Goal: Obtain resource: Obtain resource

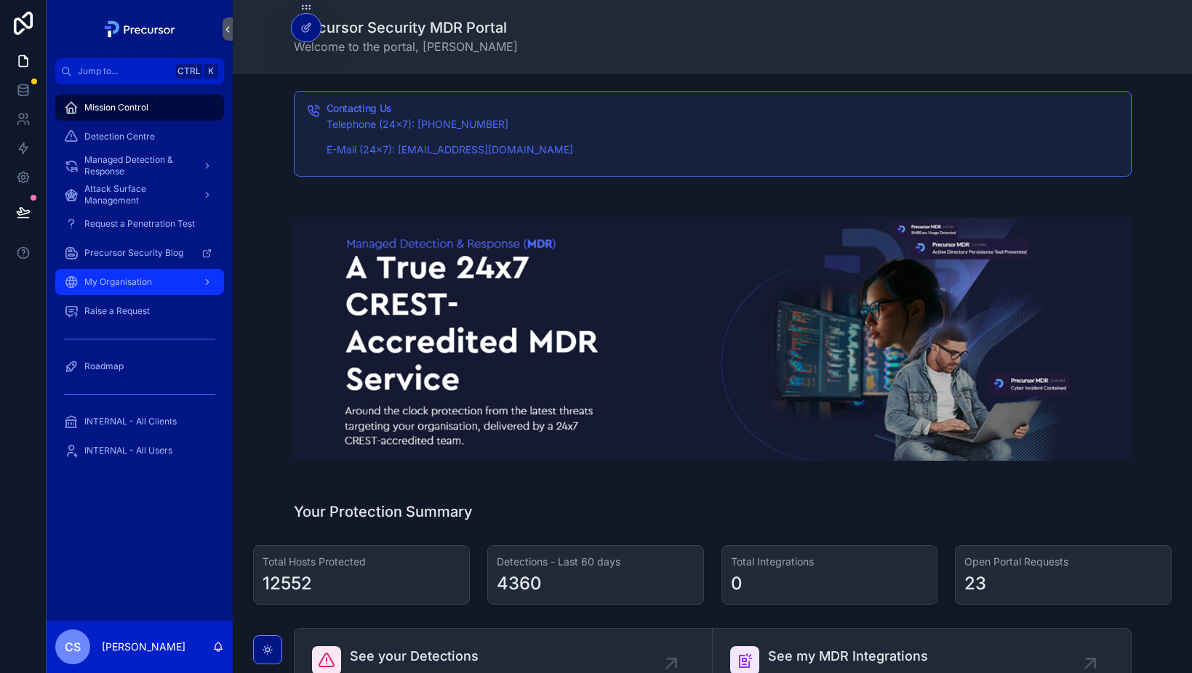
click at [122, 279] on span "My Organisation" at bounding box center [118, 282] width 68 height 12
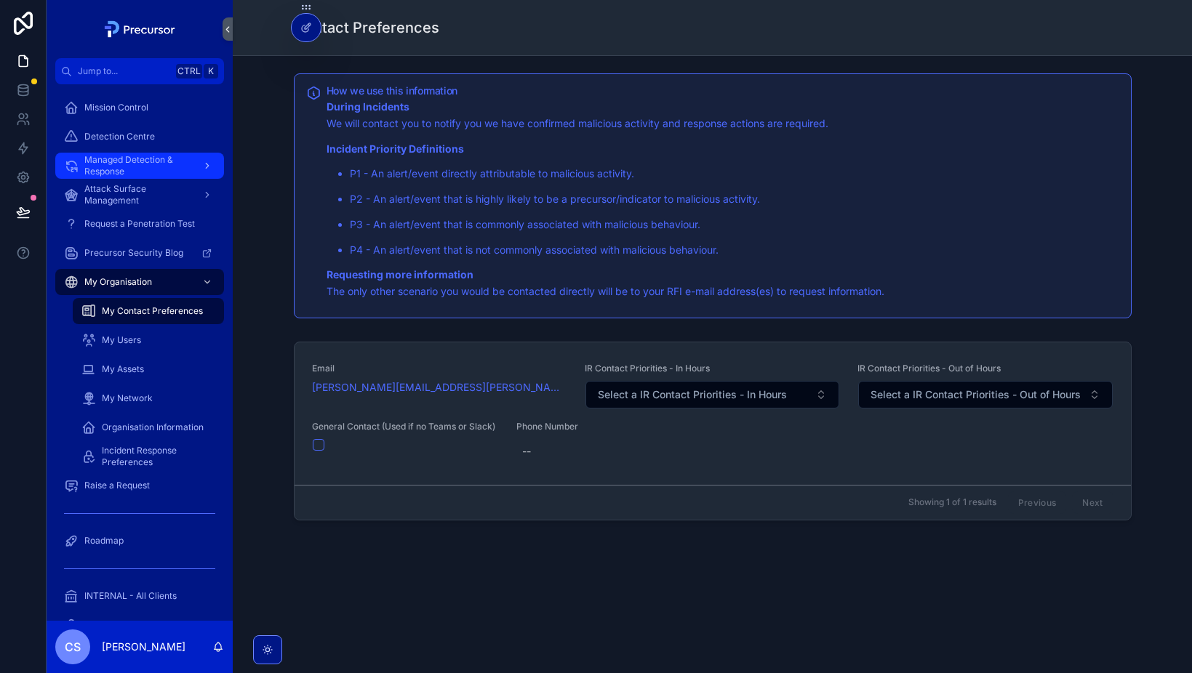
click at [124, 161] on span "Managed Detection & Response" at bounding box center [137, 165] width 106 height 23
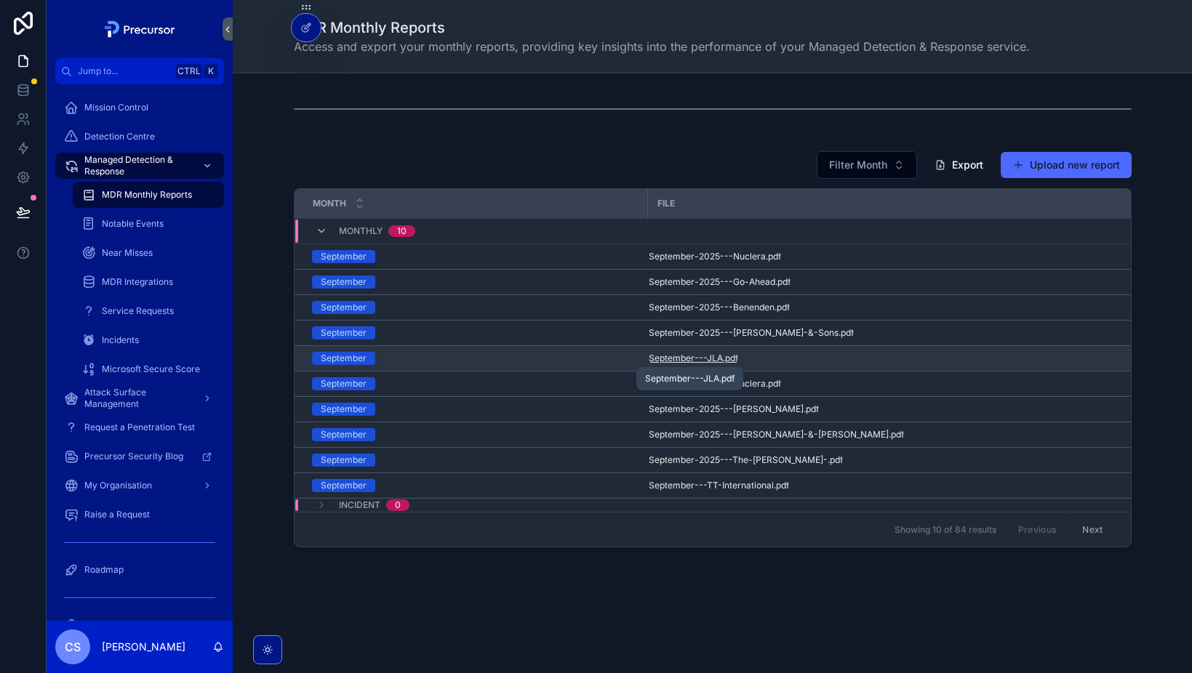
click at [701, 358] on span "September---JLA" at bounding box center [686, 359] width 74 height 12
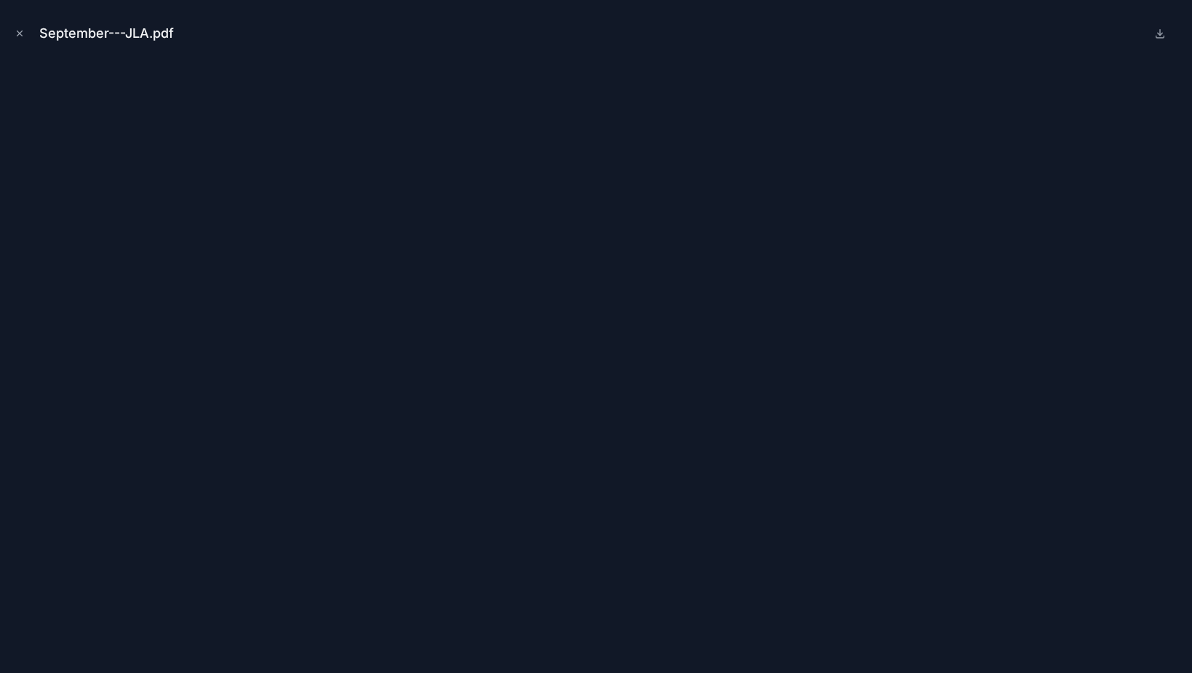
click at [24, 36] on button "Close modal" at bounding box center [20, 33] width 16 height 16
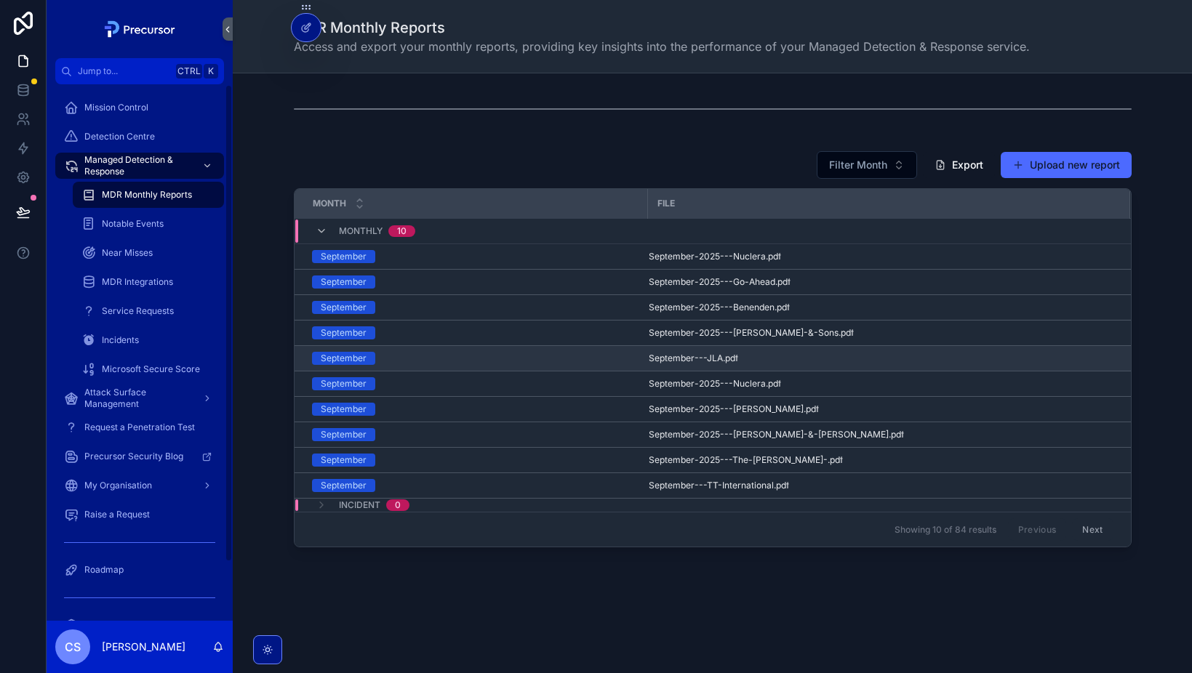
click at [340, 364] on div "September" at bounding box center [344, 358] width 46 height 13
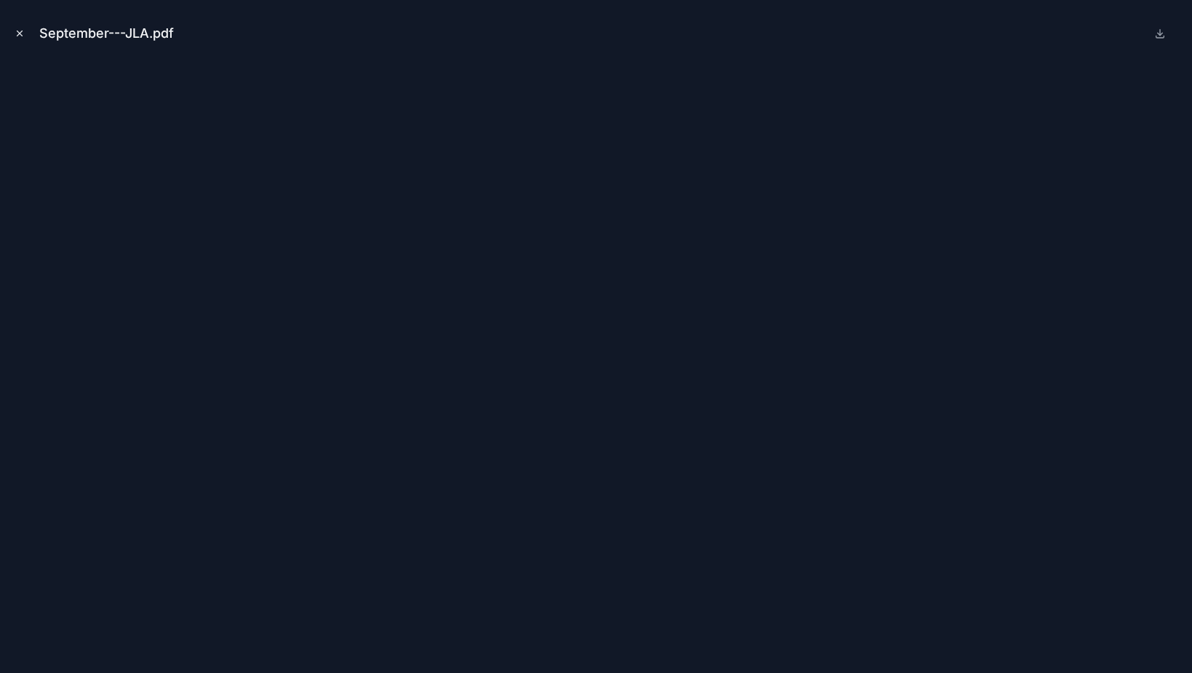
click at [20, 31] on icon "Close modal" at bounding box center [20, 33] width 10 height 10
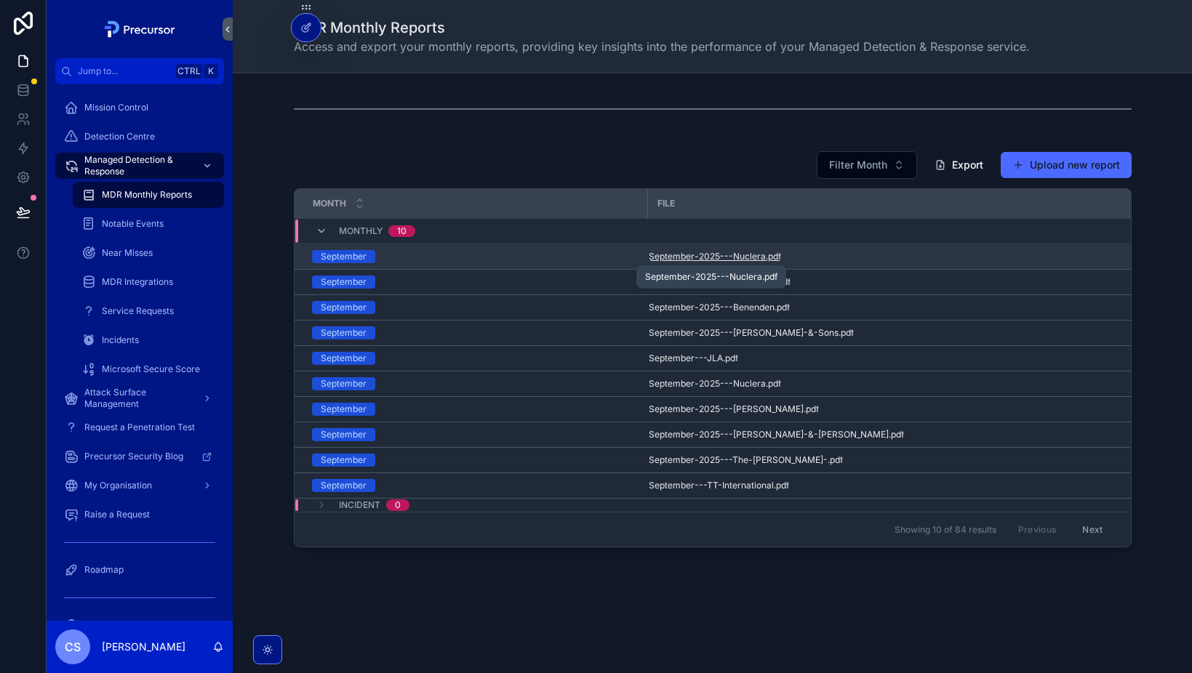
click at [706, 254] on span "September-2025---Nuclera" at bounding box center [707, 257] width 117 height 12
